Goal: Check status: Check status

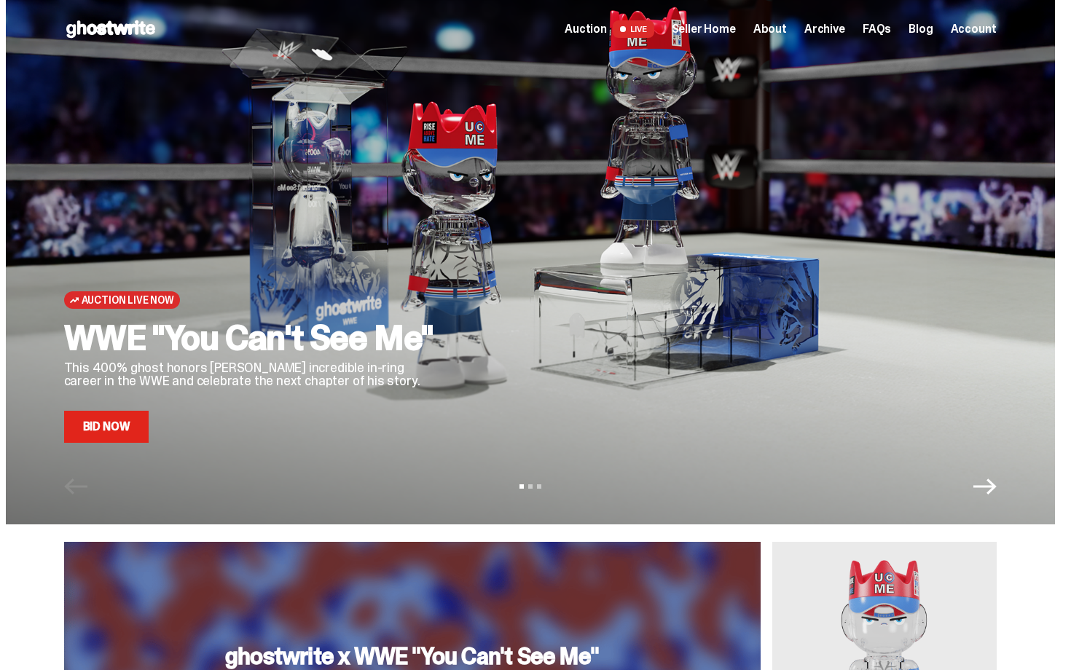
click at [526, 318] on div at bounding box center [731, 244] width 531 height 398
click at [728, 28] on span "Seller Home" at bounding box center [704, 29] width 64 height 12
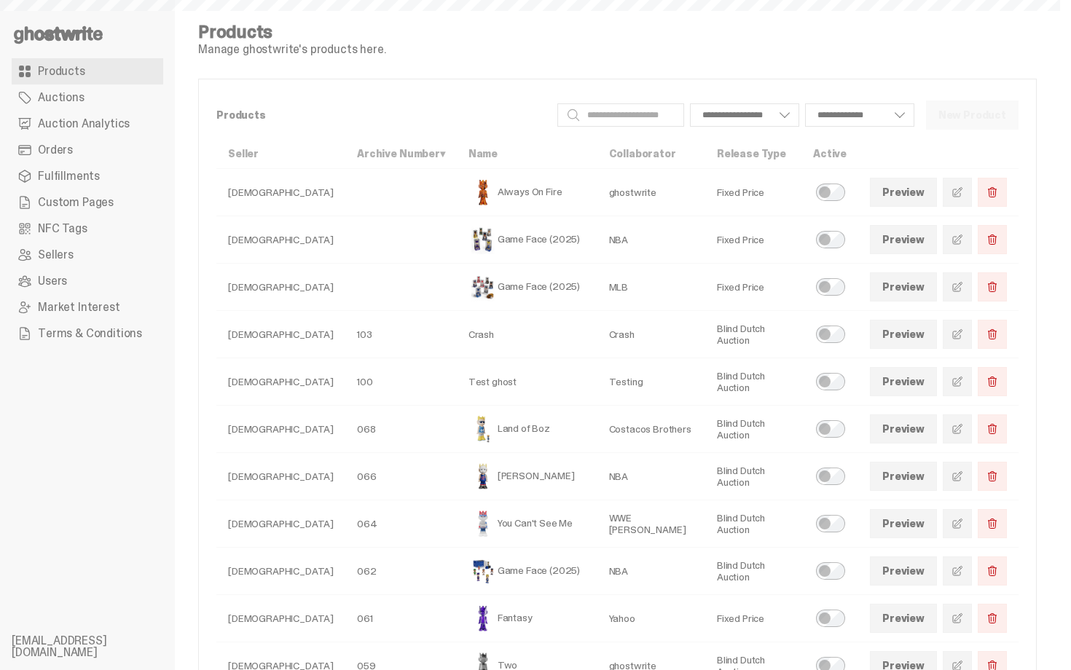
select select
click at [85, 132] on link "Auction Analytics" at bounding box center [88, 124] width 152 height 26
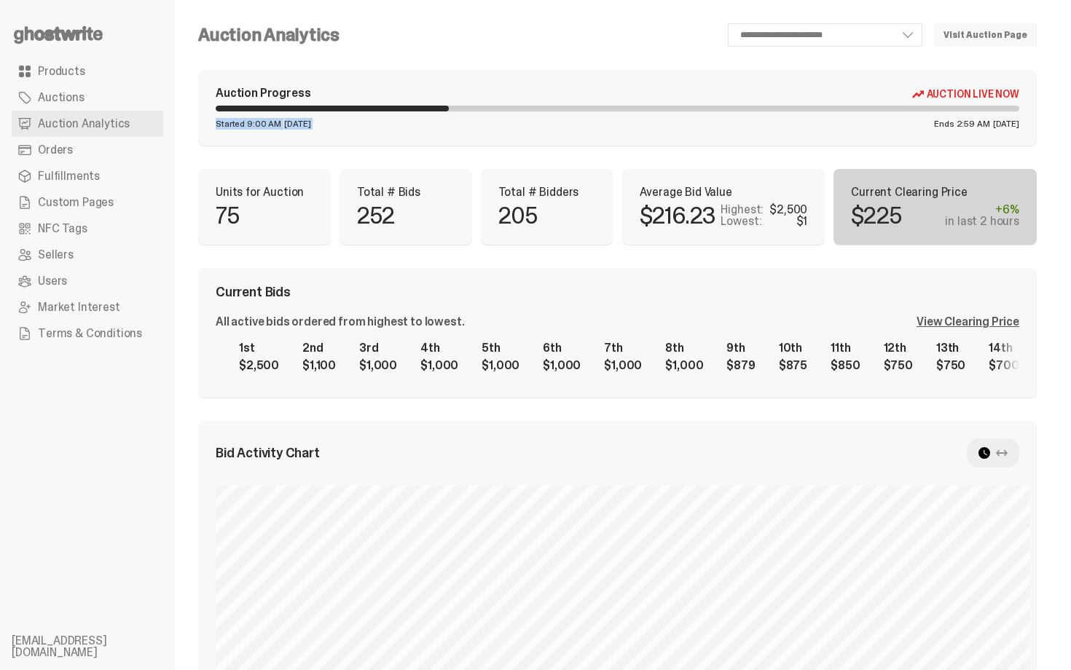
click at [734, 120] on div "Auction Progress Auction Live Now Started 9:00 AM Tuesday, Sep 30 Ends 2:59 AM …" at bounding box center [617, 108] width 839 height 76
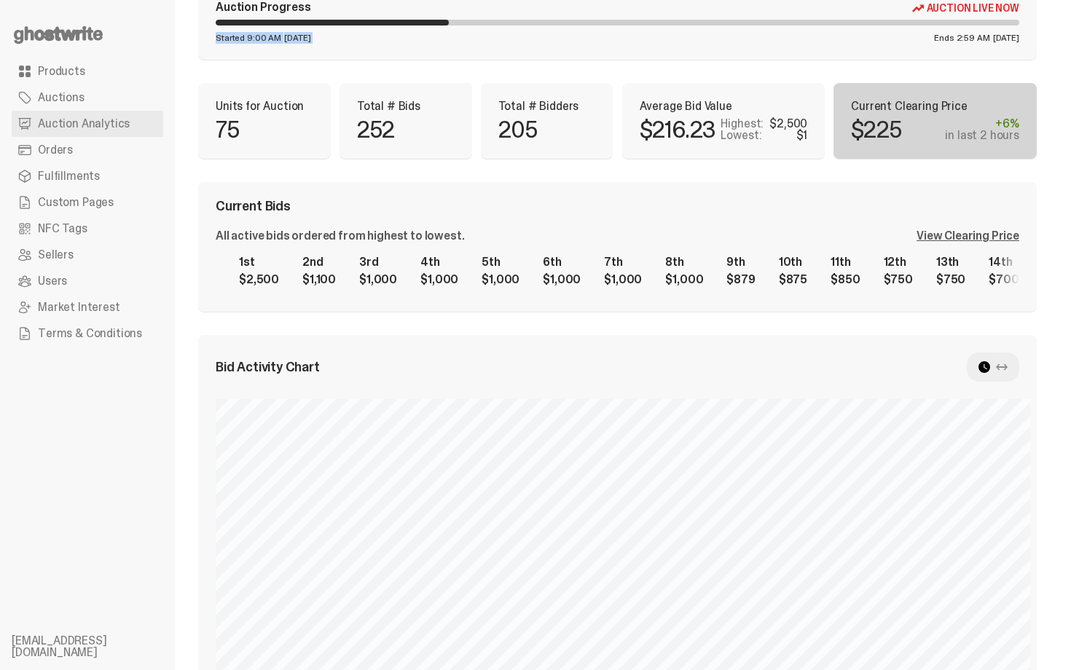
scroll to position [58, 0]
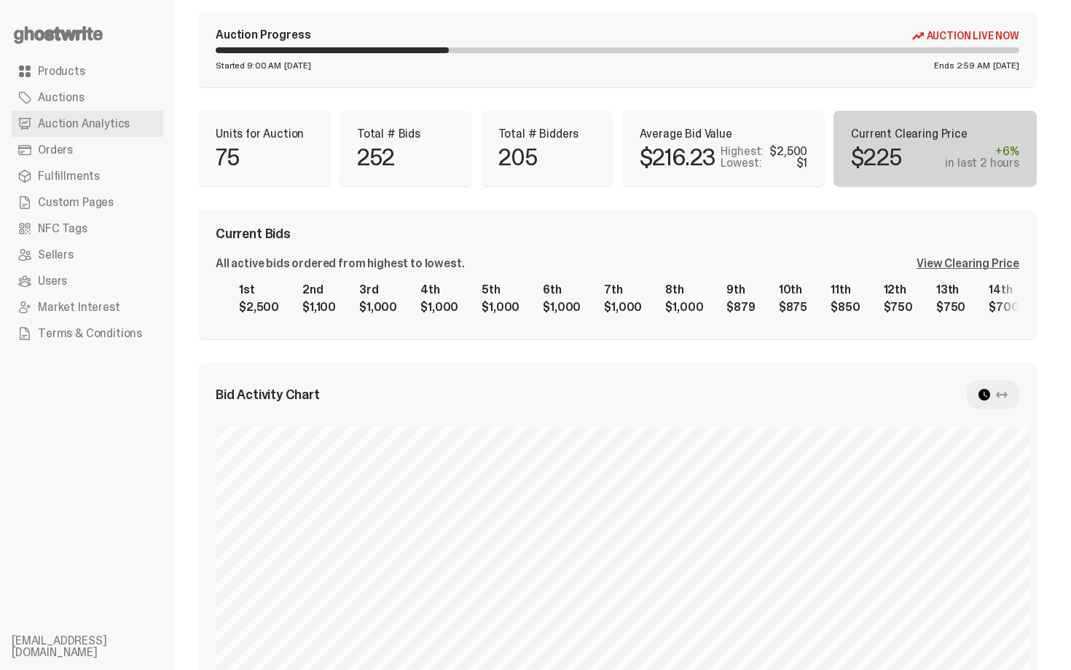
click at [966, 262] on div "View Clearing Price" at bounding box center [968, 264] width 103 height 12
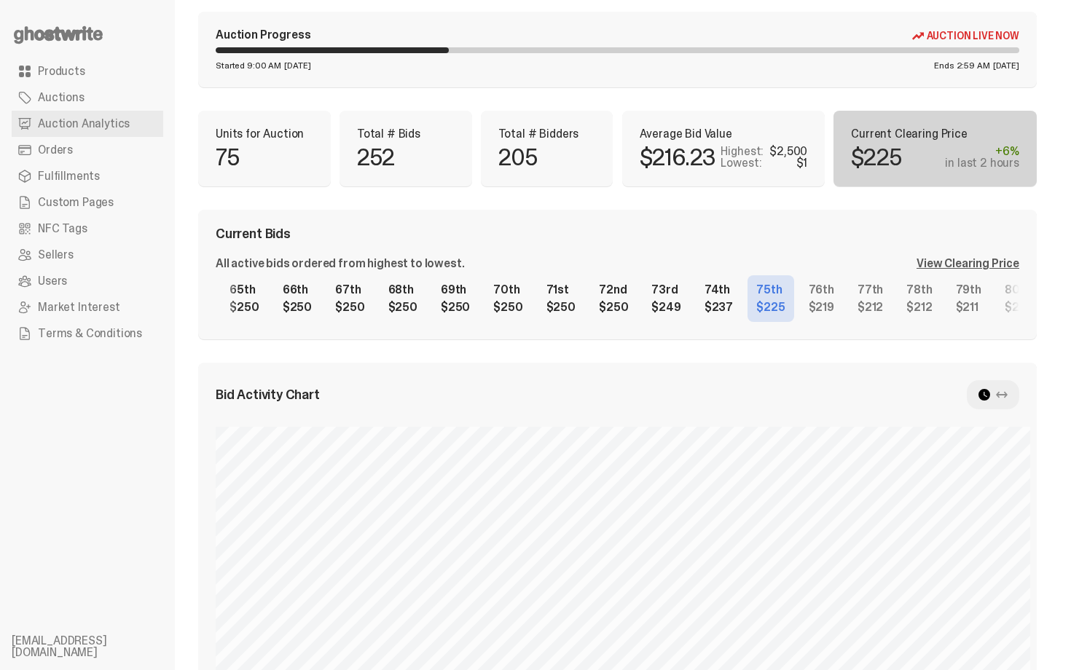
scroll to position [0, 3446]
select select "**"
